Goal: Transaction & Acquisition: Obtain resource

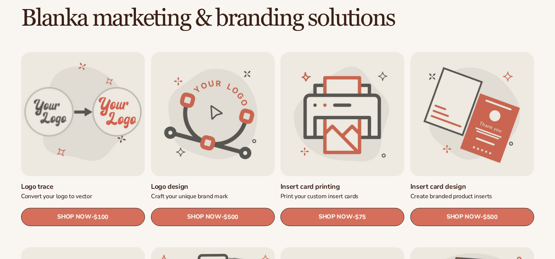
scroll to position [226, 0]
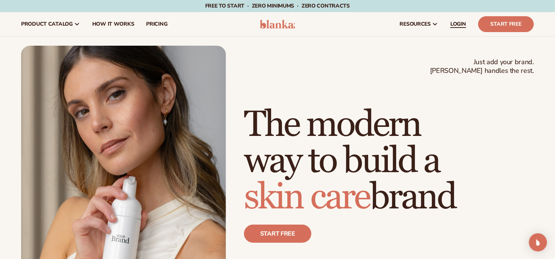
click at [456, 21] on span "LOGIN" at bounding box center [459, 24] width 16 height 6
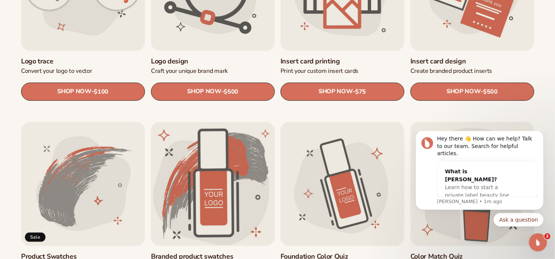
click at [542, 134] on icon "Dismiss notification" at bounding box center [541, 131] width 3 height 3
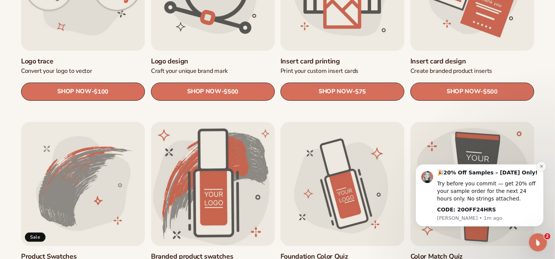
click at [540, 164] on icon "Dismiss notification" at bounding box center [542, 166] width 4 height 4
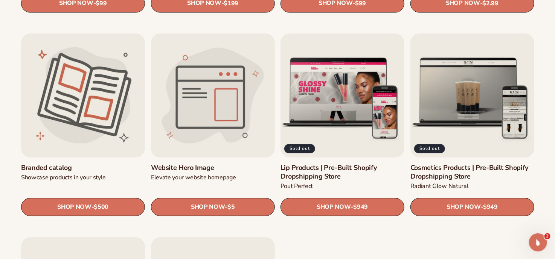
scroll to position [829, 0]
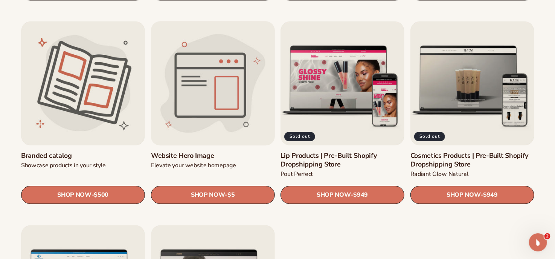
click at [201, 151] on link "Website Hero Image" at bounding box center [213, 155] width 124 height 9
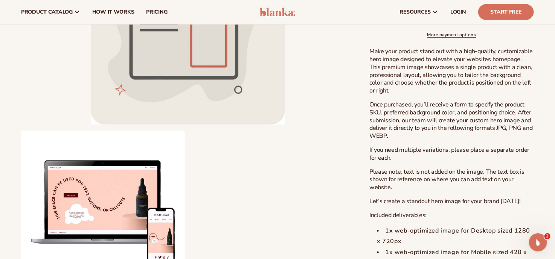
scroll to position [188, 0]
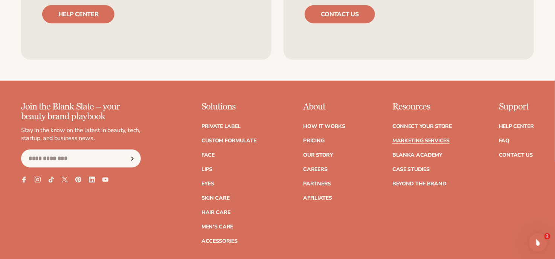
scroll to position [1696, 0]
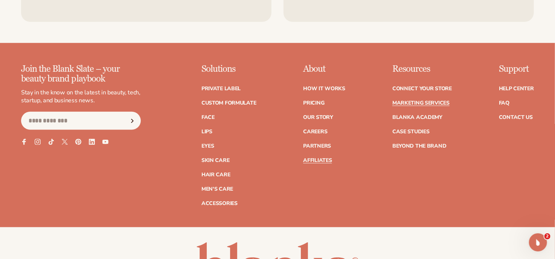
click at [313, 160] on link "Affiliates" at bounding box center [317, 160] width 29 height 5
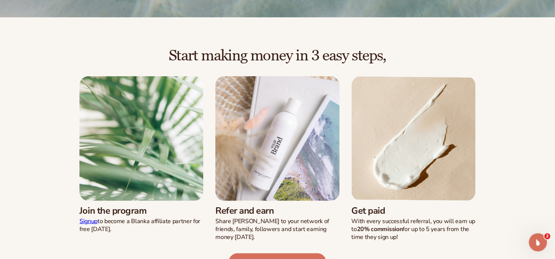
scroll to position [188, 0]
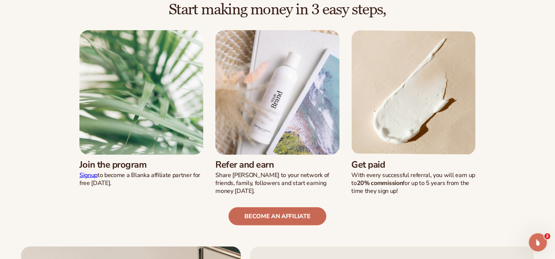
click at [279, 213] on link "become an affiliate" at bounding box center [278, 216] width 98 height 18
